Goal: Task Accomplishment & Management: Manage account settings

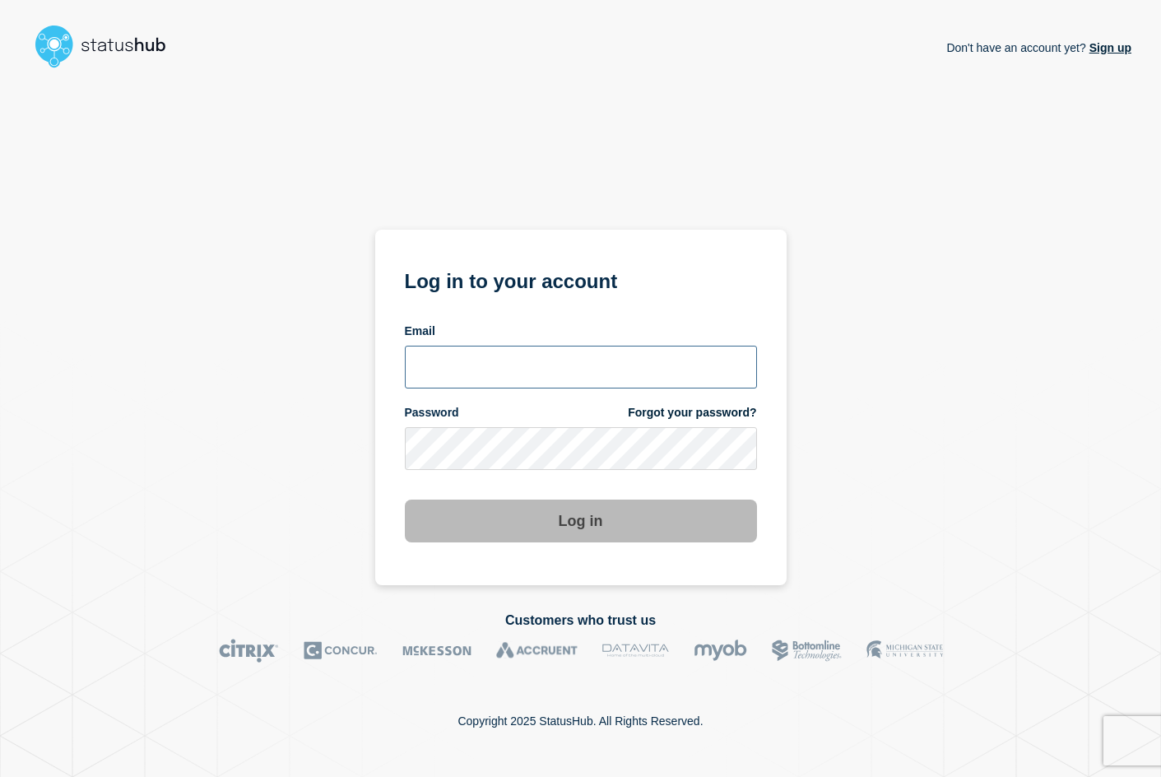
type input "ronneyw@clemson.edu"
click at [626, 525] on button "Log in" at bounding box center [581, 520] width 352 height 43
